Goal: Information Seeking & Learning: Learn about a topic

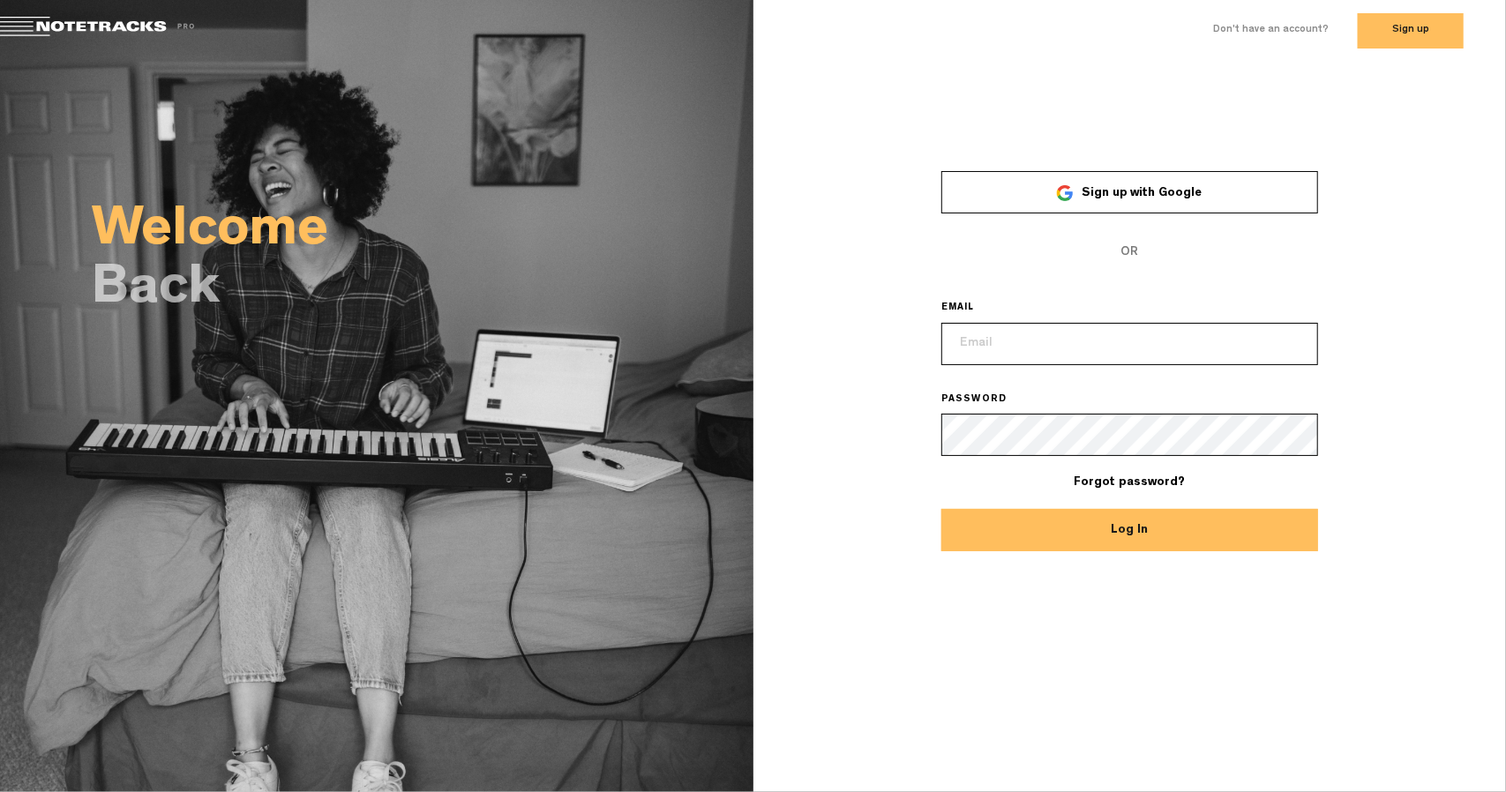
click at [1068, 188] on div at bounding box center [1065, 193] width 16 height 16
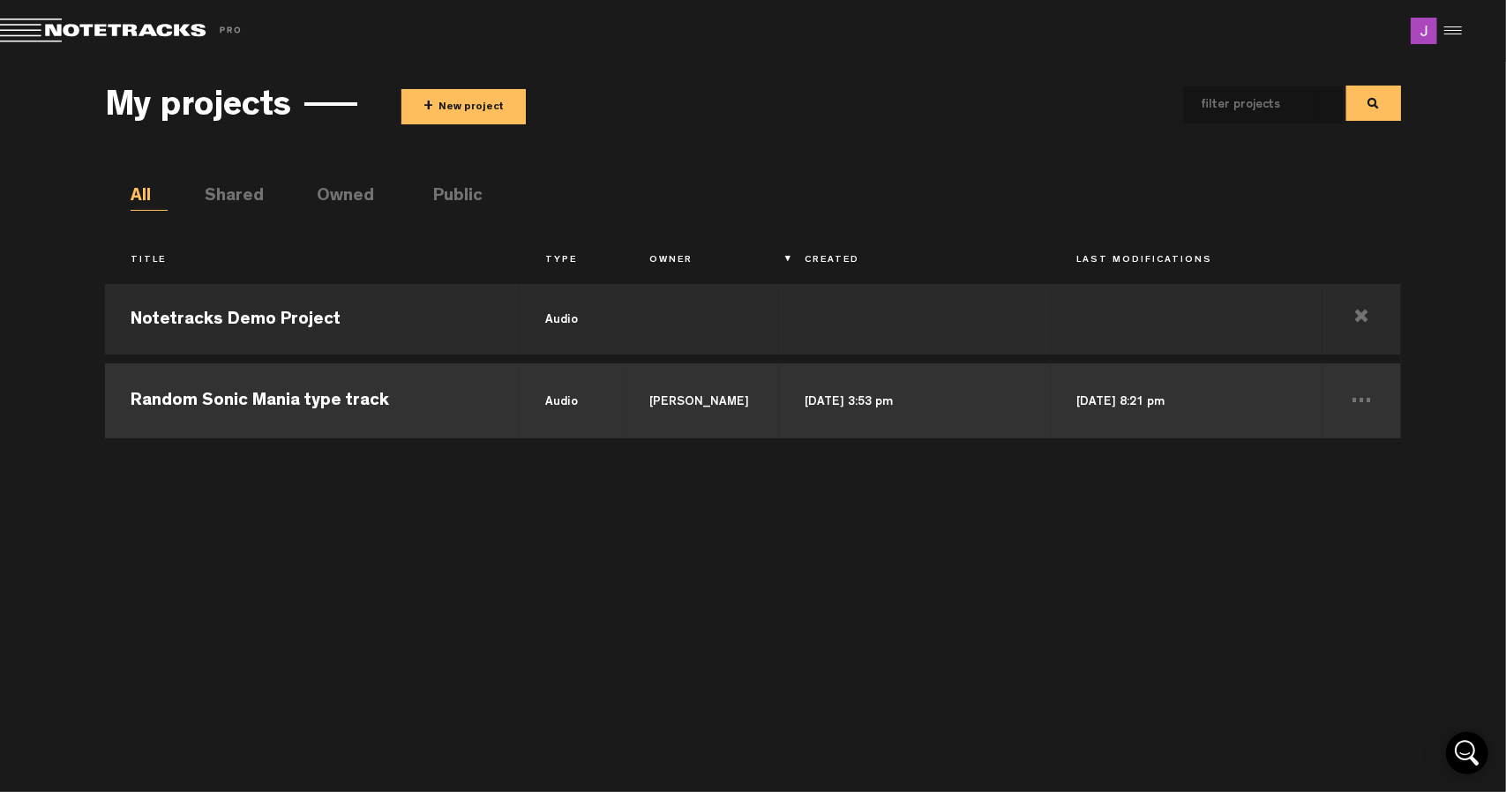
click at [354, 373] on td "Random Sonic Mania type track" at bounding box center [312, 398] width 415 height 79
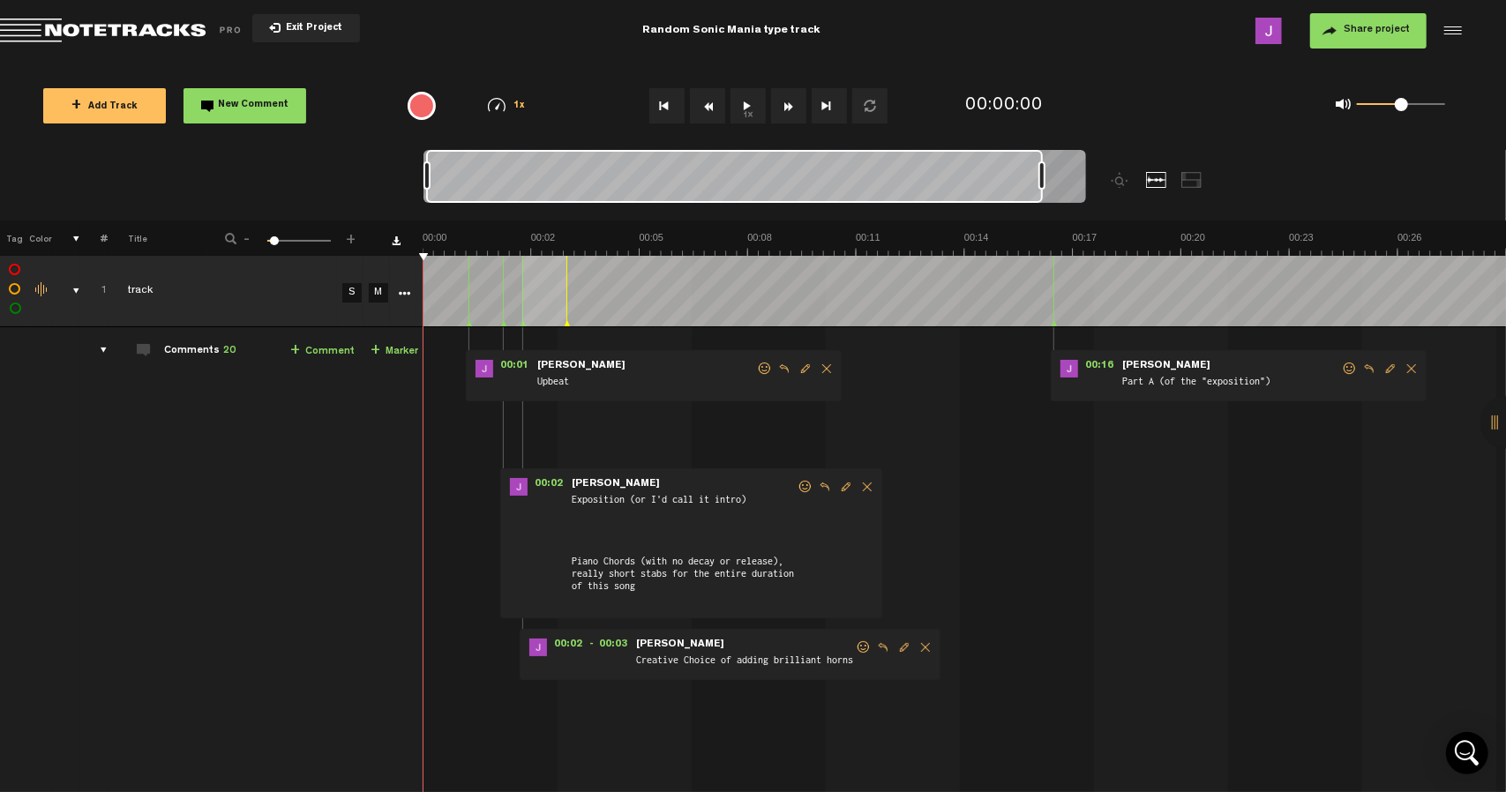
click at [1050, 192] on div at bounding box center [755, 179] width 663 height 59
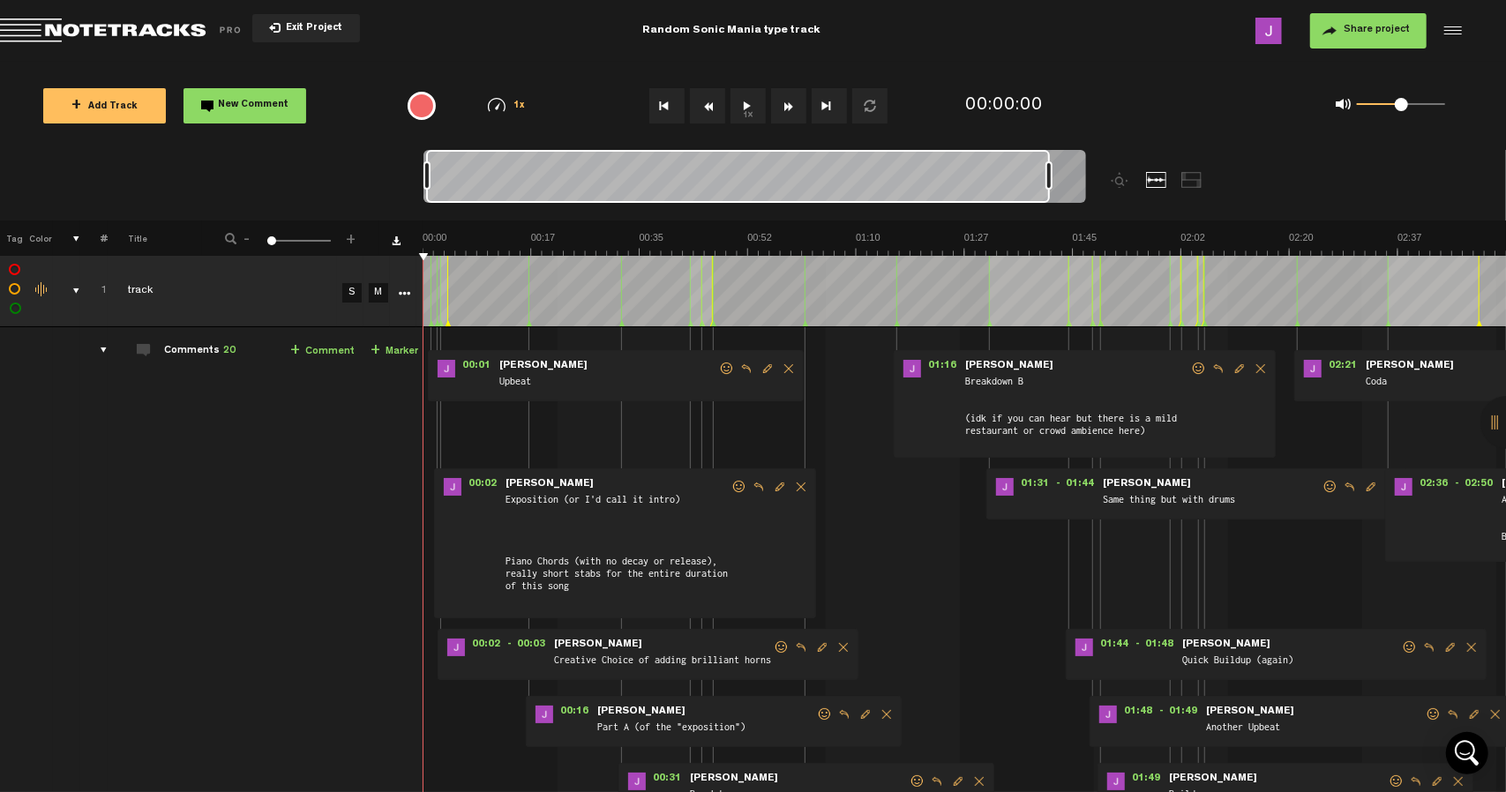
drag, startPoint x: 912, startPoint y: 454, endPoint x: 676, endPoint y: 483, distance: 237.4
click at [670, 483] on div "00:01 - • [PERSON_NAME]: "Upbeat" [PERSON_NAME] Upbeat 00:02 - • [PERSON_NAME]:…" at bounding box center [966, 790] width 1081 height 897
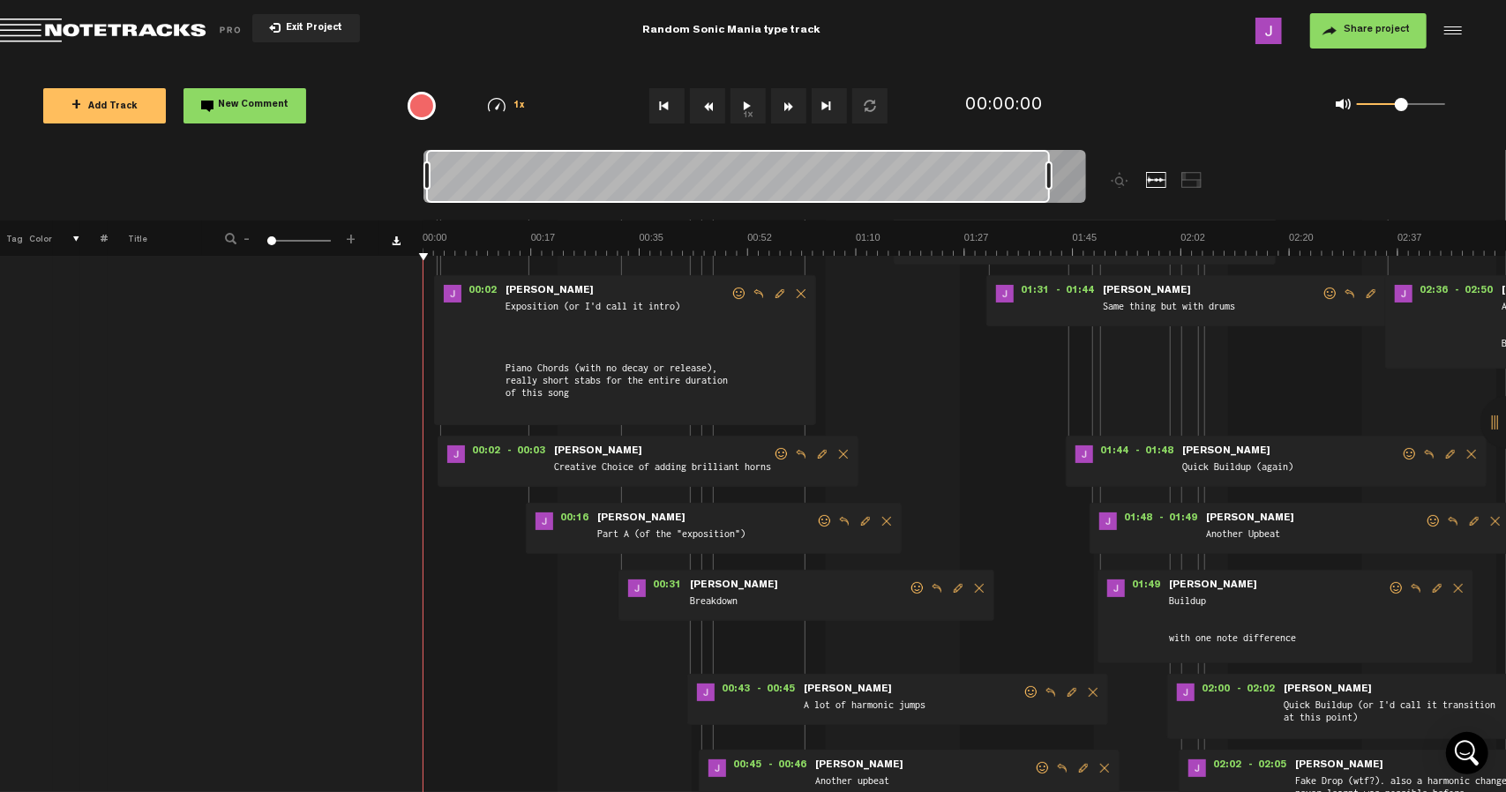
scroll to position [176, 0]
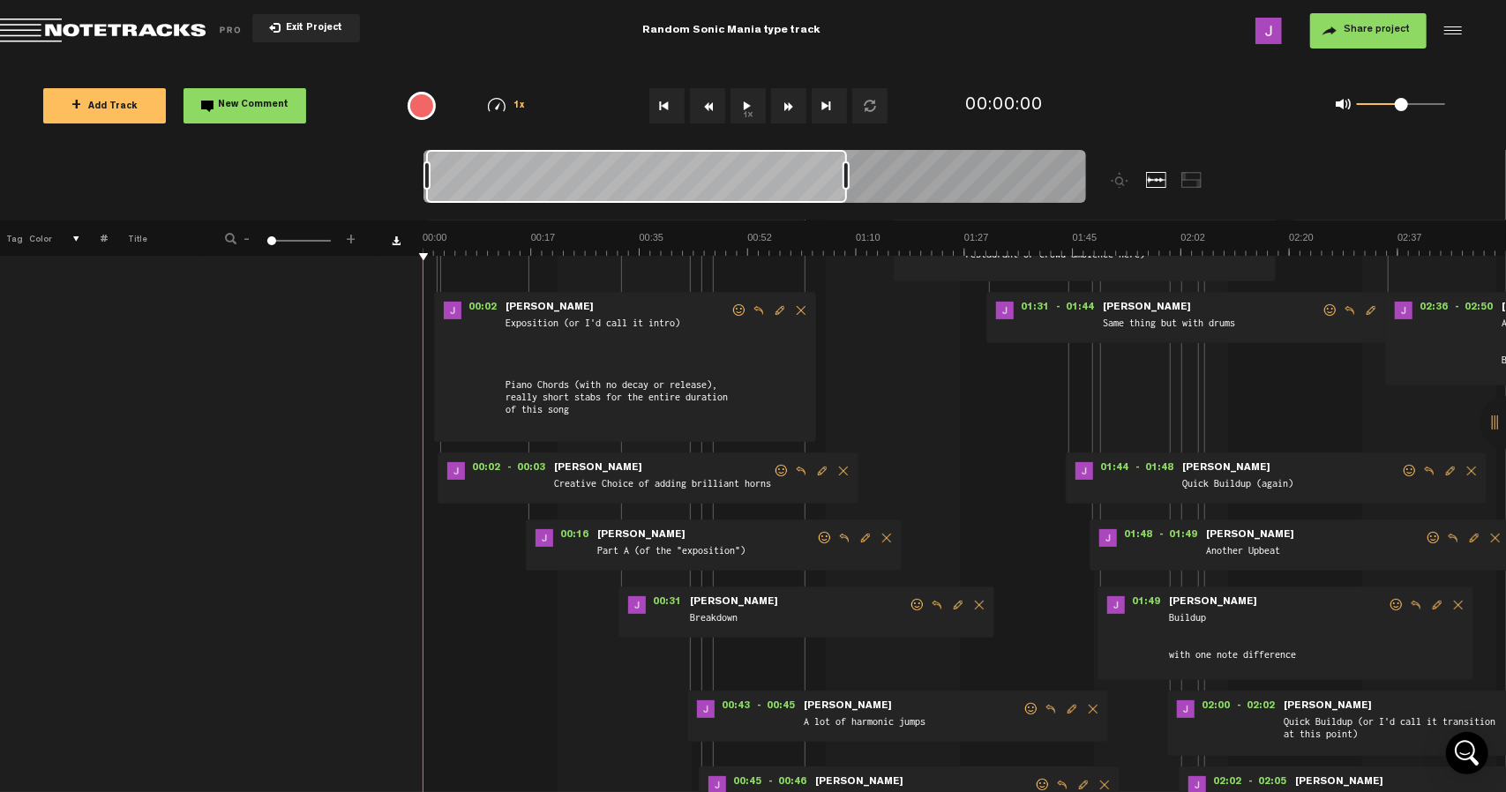
drag, startPoint x: 1050, startPoint y: 184, endPoint x: 764, endPoint y: 214, distance: 287.6
click at [764, 214] on div at bounding box center [838, 185] width 829 height 71
click at [612, 193] on div at bounding box center [755, 179] width 663 height 59
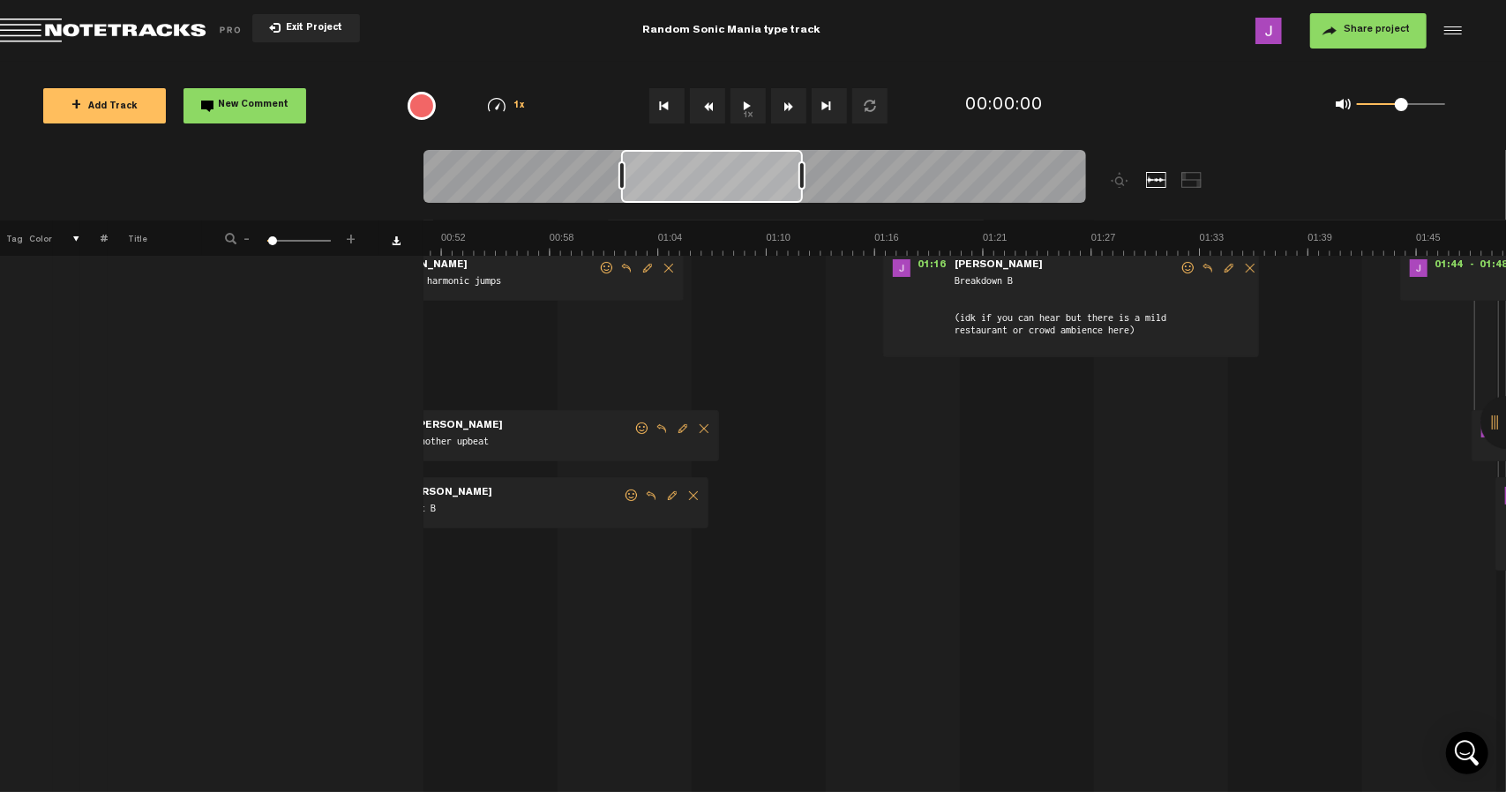
scroll to position [0, 957]
drag, startPoint x: 486, startPoint y: 184, endPoint x: 681, endPoint y: 181, distance: 195.0
click at [681, 181] on div at bounding box center [712, 176] width 182 height 53
drag, startPoint x: 803, startPoint y: 179, endPoint x: 891, endPoint y: 181, distance: 88.3
click at [813, 181] on div at bounding box center [809, 175] width 7 height 28
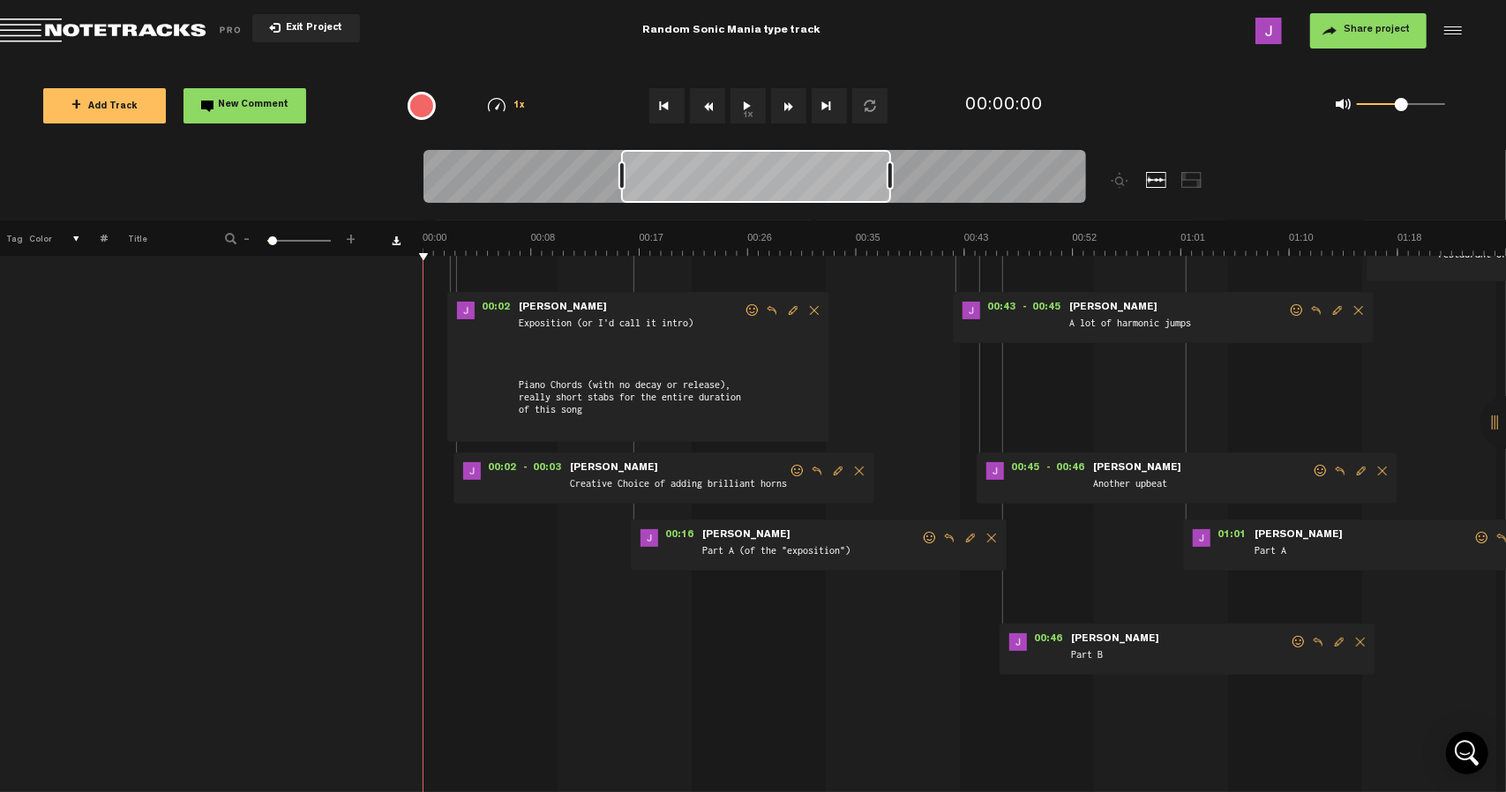
scroll to position [0, 0]
